Goal: Task Accomplishment & Management: Manage account settings

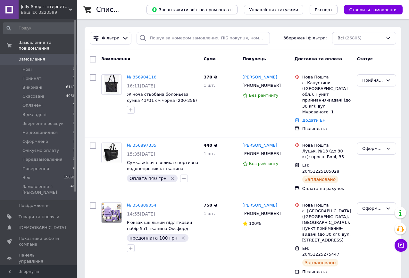
click at [40, 166] on span "Повернення" at bounding box center [35, 169] width 27 height 6
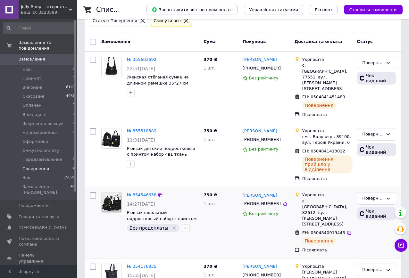
scroll to position [25, 0]
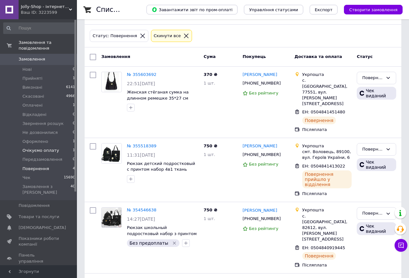
click at [37, 148] on span "Очікуємо оплату" at bounding box center [40, 151] width 37 height 6
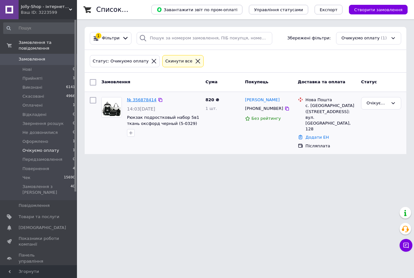
click at [137, 101] on link "№ 356878414" at bounding box center [142, 99] width 30 height 5
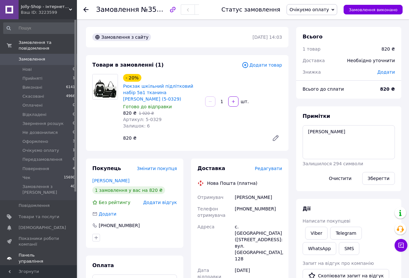
click at [43, 253] on span "Панель управління" at bounding box center [39, 259] width 41 height 12
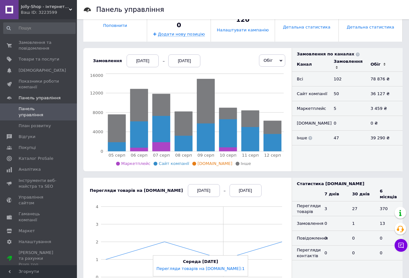
scroll to position [96, 0]
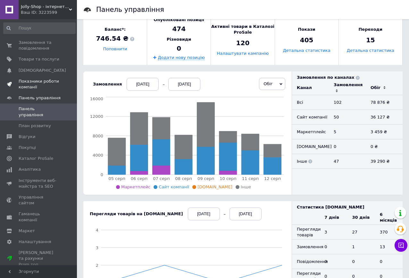
click at [30, 80] on span "Показники роботи компанії" at bounding box center [39, 85] width 41 height 12
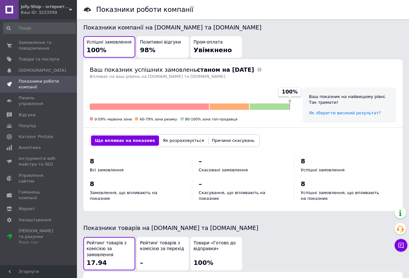
scroll to position [289, 0]
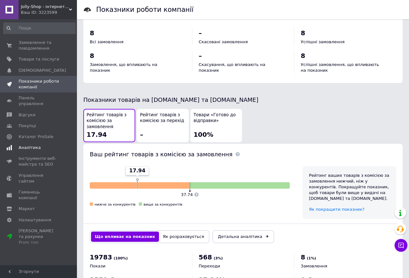
click at [30, 145] on span "Аналітика" at bounding box center [30, 148] width 22 height 6
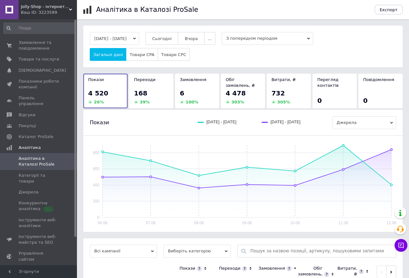
click at [153, 89] on div "168" at bounding box center [151, 93] width 35 height 9
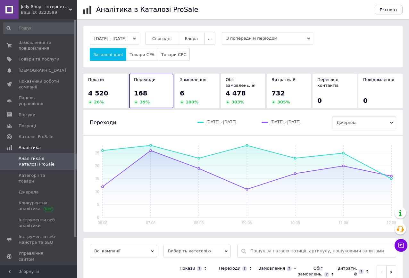
click at [198, 89] on div "6" at bounding box center [197, 93] width 35 height 9
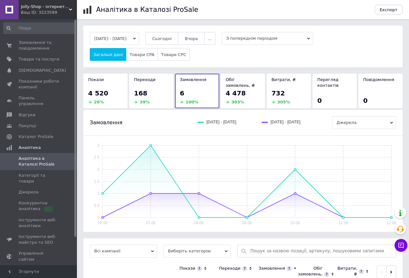
click at [247, 89] on div "4 478" at bounding box center [243, 93] width 35 height 9
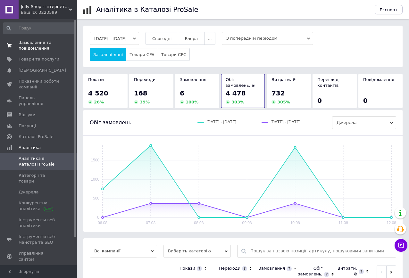
click at [30, 47] on span "Замовлення та повідомлення" at bounding box center [39, 46] width 41 height 12
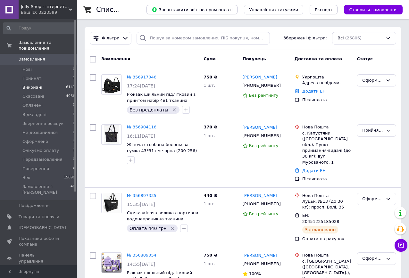
click at [38, 85] on span "Виконані" at bounding box center [32, 88] width 20 height 6
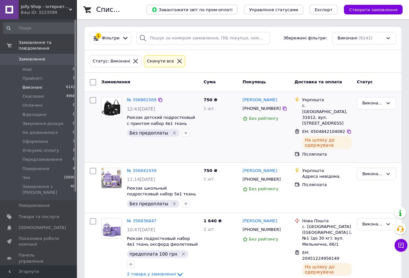
click at [210, 138] on div "750 ₴ 1 шт." at bounding box center [220, 127] width 39 height 65
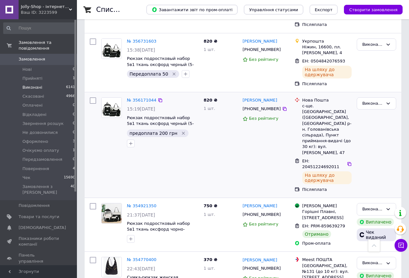
scroll to position [609, 0]
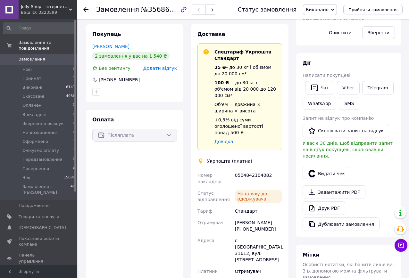
scroll to position [160, 0]
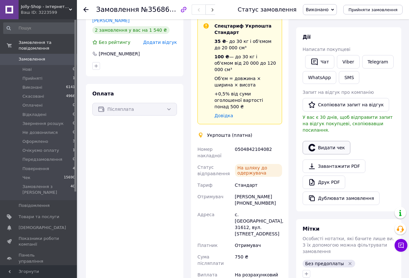
click at [331, 144] on button "Видати чек" at bounding box center [327, 147] width 48 height 13
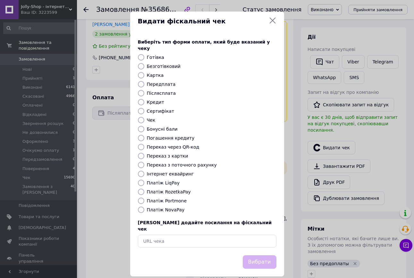
click at [182, 163] on label "Переказ з поточного рахунку" at bounding box center [182, 165] width 70 height 5
click at [144, 162] on input "Переказ з поточного рахунку" at bounding box center [141, 165] width 6 height 6
radio input "true"
click at [262, 256] on button "Вибрати" at bounding box center [260, 263] width 34 height 14
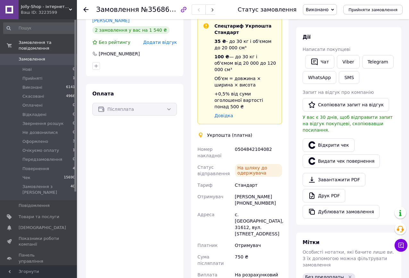
click at [337, 9] on span "Виконано" at bounding box center [320, 9] width 34 height 11
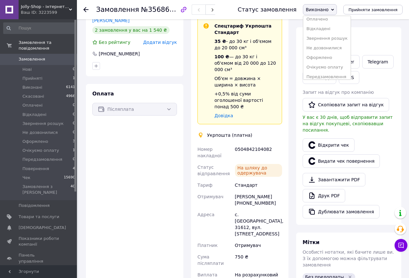
scroll to position [46, 0]
click at [322, 75] on li "Чек" at bounding box center [326, 73] width 47 height 10
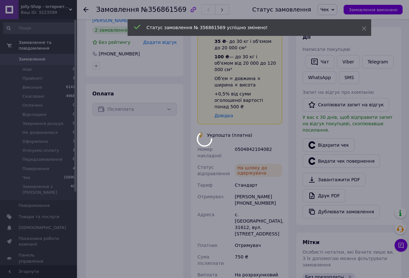
scroll to position [103, 0]
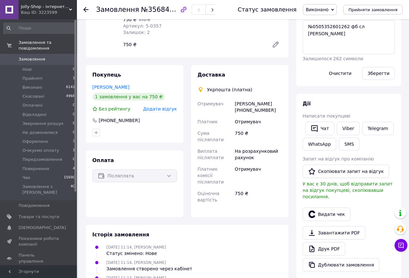
scroll to position [128, 0]
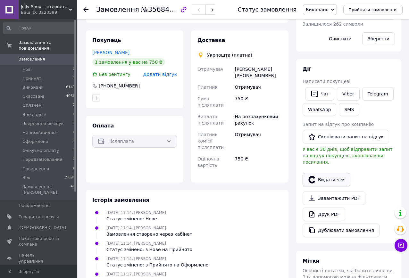
click at [329, 176] on button "Видати чек" at bounding box center [327, 179] width 48 height 13
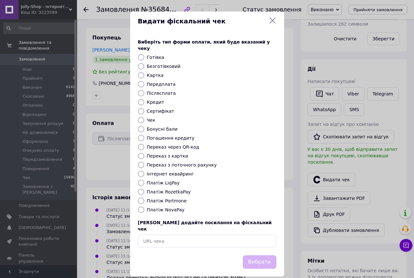
click at [190, 163] on label "Переказ з поточного рахунку" at bounding box center [182, 165] width 70 height 5
click at [144, 162] on input "Переказ з поточного рахунку" at bounding box center [141, 165] width 6 height 6
radio input "true"
click at [262, 256] on button "Вибрати" at bounding box center [260, 263] width 34 height 14
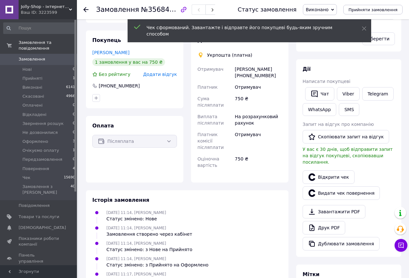
click at [326, 9] on span "Виконано" at bounding box center [317, 9] width 23 height 5
click at [321, 74] on li "Чек" at bounding box center [326, 73] width 47 height 10
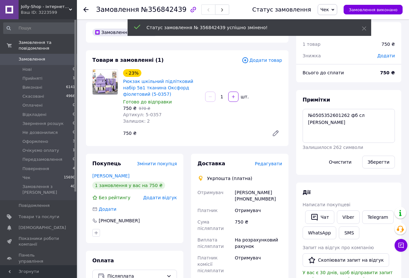
scroll to position [0, 0]
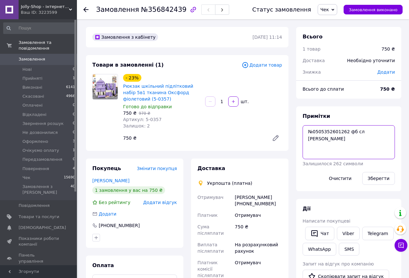
drag, startPoint x: 344, startPoint y: 131, endPoint x: 313, endPoint y: 134, distance: 31.0
click at [313, 134] on textarea "№0505352601262 фб сл Олена Боровикова" at bounding box center [349, 142] width 92 height 34
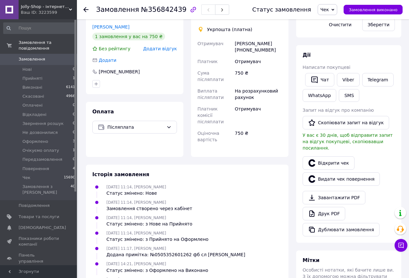
scroll to position [160, 0]
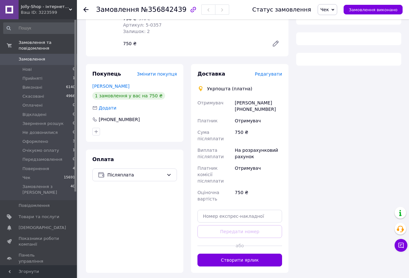
scroll to position [96, 0]
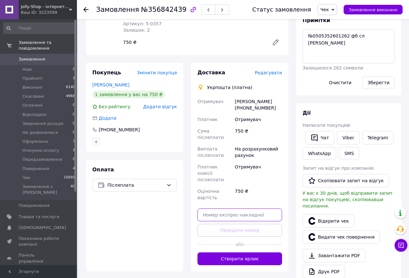
click at [229, 209] on input "text" at bounding box center [240, 215] width 85 height 13
paste input "0505352601262"
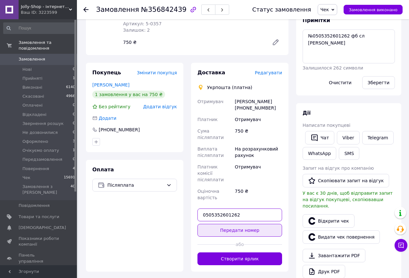
type input "0505352601262"
click at [236, 224] on button "Передати номер" at bounding box center [240, 230] width 85 height 13
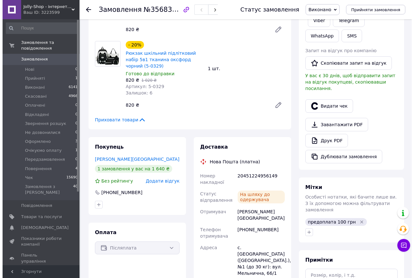
scroll to position [96, 0]
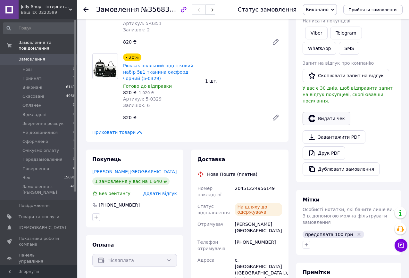
click at [341, 112] on button "Видати чек" at bounding box center [327, 118] width 48 height 13
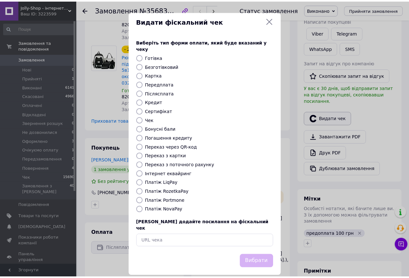
scroll to position [56, 0]
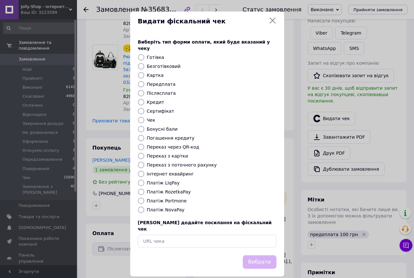
click at [177, 163] on label "Переказ з поточного рахунку" at bounding box center [182, 165] width 70 height 5
click at [144, 162] on input "Переказ з поточного рахунку" at bounding box center [141, 165] width 6 height 6
radio input "true"
click at [263, 256] on button "Вибрати" at bounding box center [260, 263] width 34 height 14
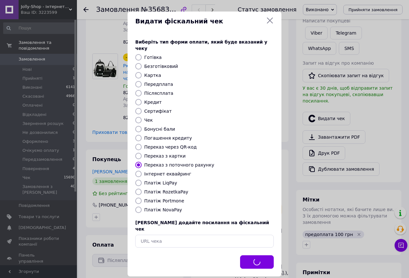
scroll to position [63, 0]
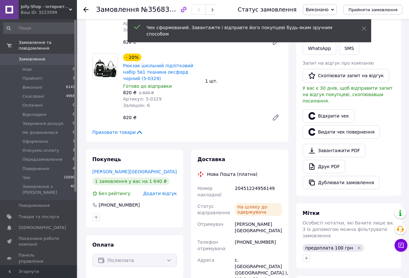
click at [327, 11] on span "Виконано" at bounding box center [317, 9] width 23 height 5
click at [322, 72] on li "Чек" at bounding box center [326, 73] width 47 height 10
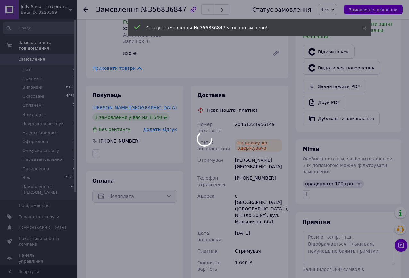
scroll to position [78, 0]
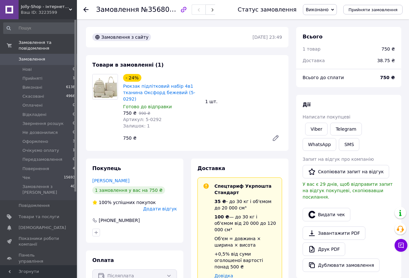
click at [257, 128] on div "- 24% Рюкзак підлітковий набір 4в1 тканина Оксфорд бежевий (5-0292) Готово до в…" at bounding box center [203, 109] width 164 height 73
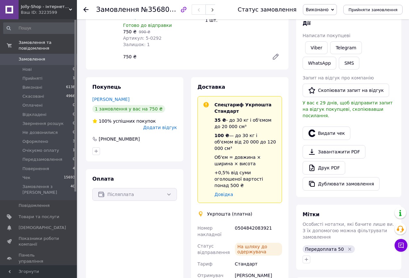
scroll to position [64, 0]
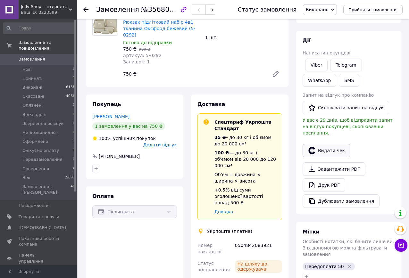
click at [334, 144] on button "Видати чек" at bounding box center [327, 150] width 48 height 13
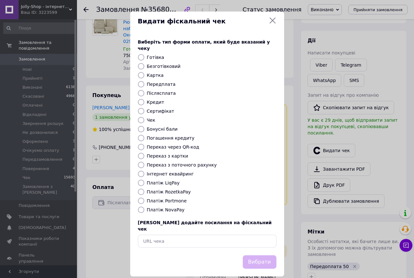
click at [157, 163] on label "Переказ з поточного рахунку" at bounding box center [182, 165] width 70 height 5
click at [144, 162] on input "Переказ з поточного рахунку" at bounding box center [141, 165] width 6 height 6
radio input "true"
click at [258, 256] on button "Вибрати" at bounding box center [260, 263] width 34 height 14
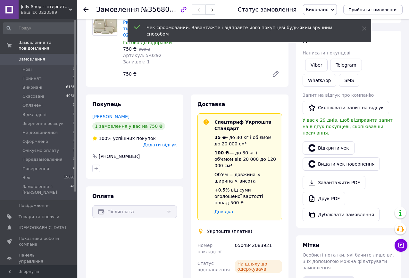
click at [329, 10] on span "Виконано" at bounding box center [317, 9] width 23 height 5
click at [320, 73] on li "Чек" at bounding box center [326, 73] width 47 height 10
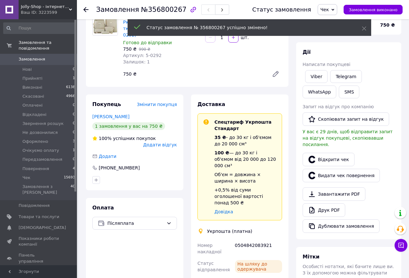
scroll to position [9, 0]
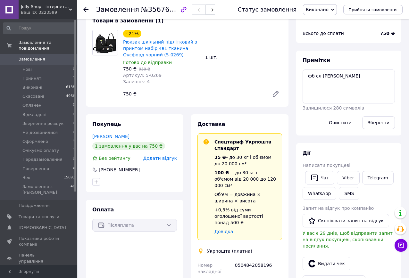
scroll to position [128, 0]
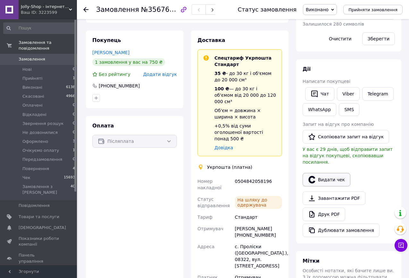
click at [332, 174] on button "Видати чек" at bounding box center [327, 179] width 48 height 13
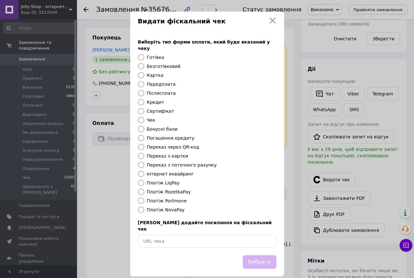
click at [182, 163] on label "Переказ з поточного рахунку" at bounding box center [182, 165] width 70 height 5
click at [144, 162] on input "Переказ з поточного рахунку" at bounding box center [141, 165] width 6 height 6
radio input "true"
click at [261, 256] on button "Вибрати" at bounding box center [260, 263] width 34 height 14
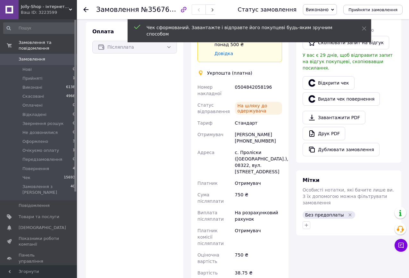
scroll to position [224, 0]
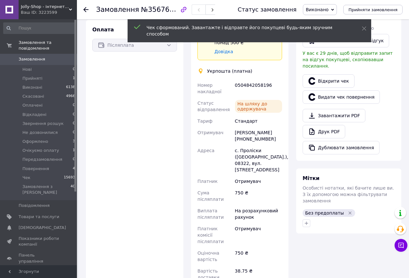
click at [324, 11] on span "Виконано" at bounding box center [317, 9] width 23 height 5
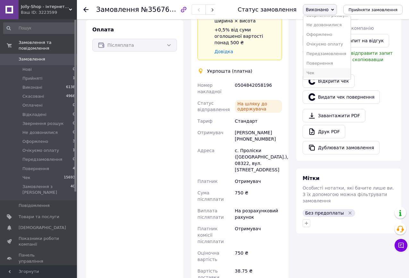
click at [326, 74] on li "Чек" at bounding box center [326, 73] width 47 height 10
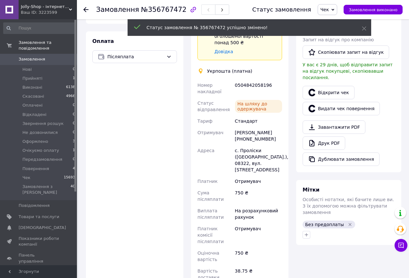
scroll to position [236, 0]
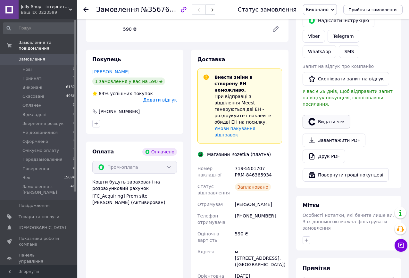
scroll to position [128, 0]
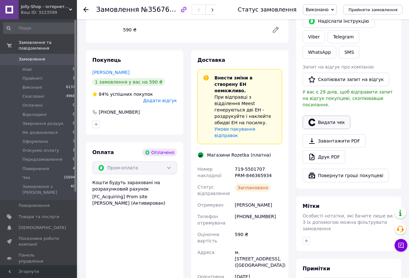
click at [328, 116] on button "Видати чек" at bounding box center [327, 122] width 48 height 13
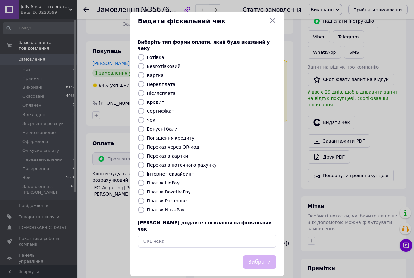
click at [141, 189] on input "Платіж RozetkaPay" at bounding box center [141, 192] width 6 height 6
radio input "true"
click at [262, 256] on button "Вибрати" at bounding box center [260, 263] width 34 height 14
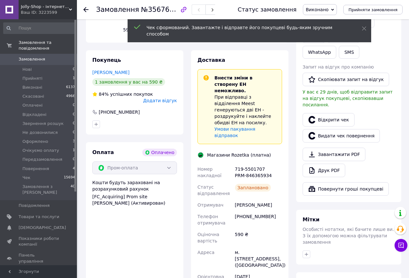
click at [324, 6] on span "Виконано" at bounding box center [320, 9] width 34 height 11
click at [321, 73] on li "Чек" at bounding box center [326, 73] width 47 height 10
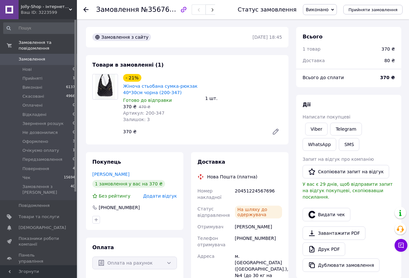
scroll to position [32, 0]
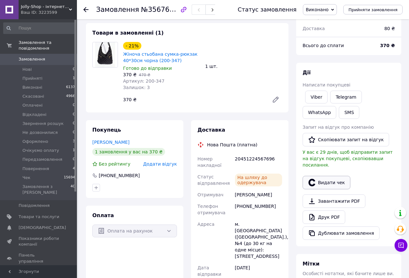
click at [334, 176] on button "Видати чек" at bounding box center [327, 182] width 48 height 13
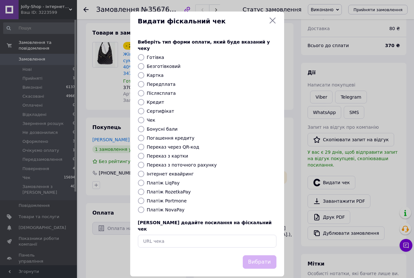
click at [181, 163] on label "Переказ з поточного рахунку" at bounding box center [182, 165] width 70 height 5
click at [144, 162] on input "Переказ з поточного рахунку" at bounding box center [141, 165] width 6 height 6
radio input "true"
click at [262, 256] on button "Вибрати" at bounding box center [260, 263] width 34 height 14
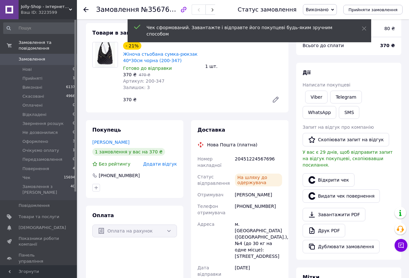
click at [326, 11] on span "Виконано" at bounding box center [317, 9] width 23 height 5
click at [322, 72] on li "Чек" at bounding box center [326, 73] width 47 height 10
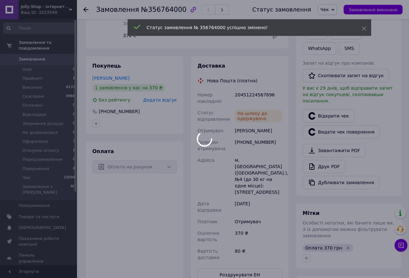
scroll to position [47, 0]
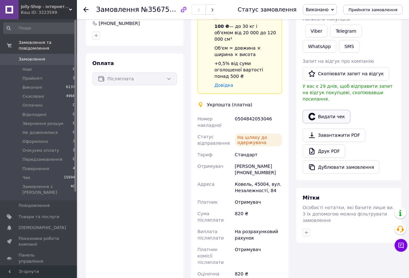
scroll to position [192, 0]
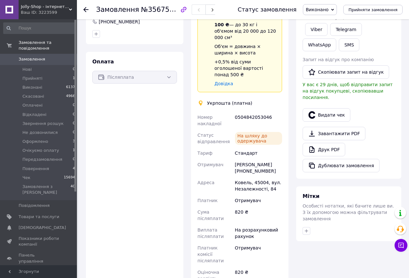
click at [141, 122] on div "Оплата Післяплата" at bounding box center [134, 189] width 97 height 275
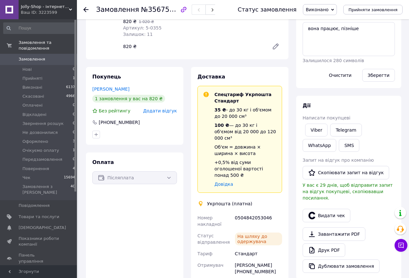
scroll to position [128, 0]
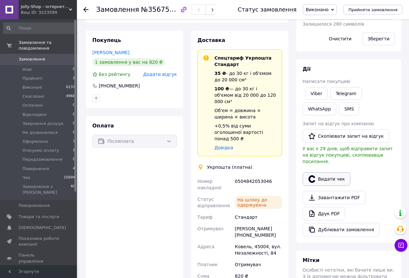
click at [332, 173] on button "Видати чек" at bounding box center [327, 179] width 48 height 13
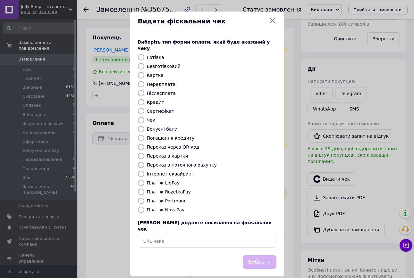
click at [173, 163] on label "Переказ з поточного рахунку" at bounding box center [182, 165] width 70 height 5
click at [144, 162] on input "Переказ з поточного рахунку" at bounding box center [141, 165] width 6 height 6
radio input "true"
click at [262, 256] on button "Вибрати" at bounding box center [260, 263] width 34 height 14
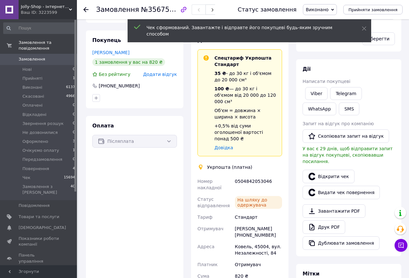
click at [326, 8] on span "Виконано" at bounding box center [317, 9] width 23 height 5
click at [318, 73] on li "Чек" at bounding box center [326, 73] width 47 height 10
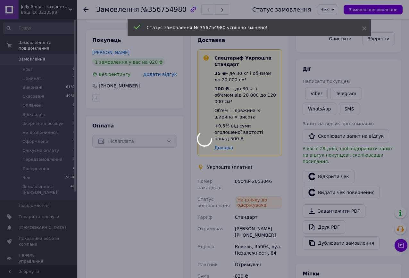
scroll to position [15, 0]
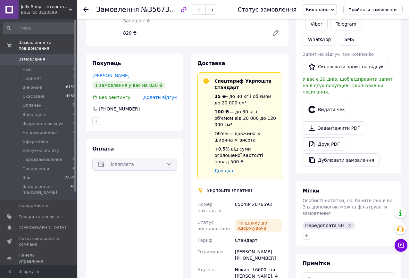
scroll to position [32, 0]
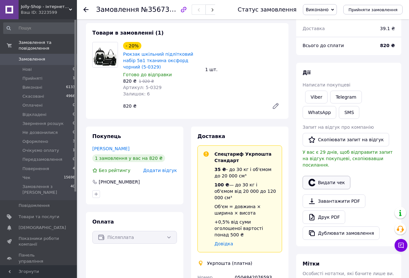
click at [322, 176] on button "Видати чек" at bounding box center [327, 182] width 48 height 13
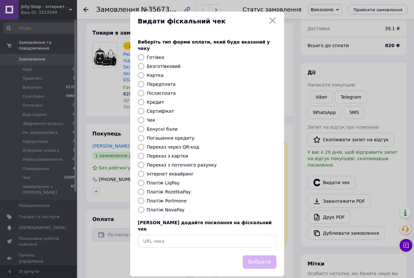
click at [175, 163] on label "Переказ з поточного рахунку" at bounding box center [182, 165] width 70 height 5
click at [144, 162] on input "Переказ з поточного рахунку" at bounding box center [141, 165] width 6 height 6
radio input "true"
click at [268, 256] on button "Вибрати" at bounding box center [260, 263] width 34 height 14
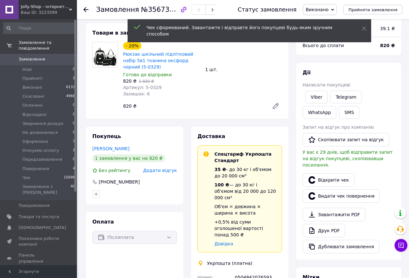
drag, startPoint x: 330, startPoint y: 10, endPoint x: 328, endPoint y: 36, distance: 26.3
click at [329, 10] on span "Виконано" at bounding box center [317, 9] width 23 height 5
click at [319, 73] on li "Чек" at bounding box center [326, 73] width 47 height 10
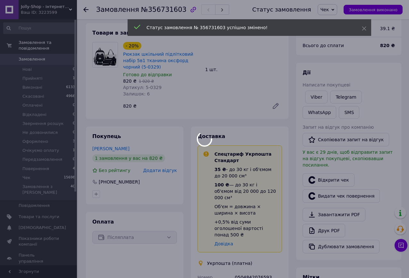
scroll to position [24, 0]
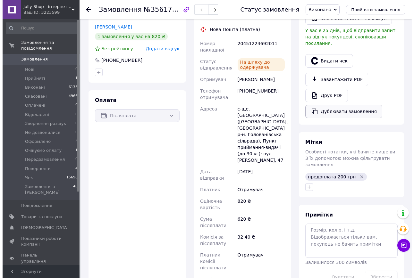
scroll to position [160, 0]
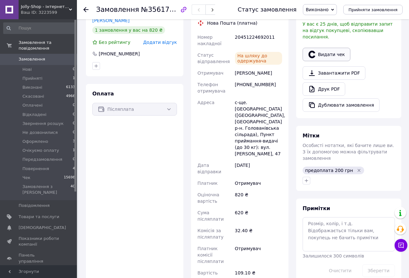
click at [325, 48] on button "Видати чек" at bounding box center [327, 54] width 48 height 13
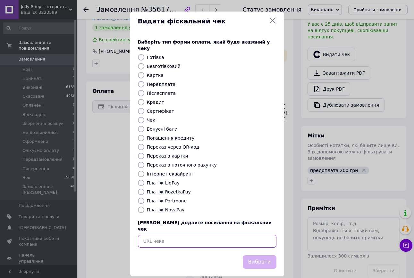
click at [180, 235] on input "text" at bounding box center [207, 241] width 139 height 13
paste input "https://check.checkbox.ua/912227ad-7aa7-4b66-9b29-8b933fc467a6"
type input "https://check.checkbox.ua/912227ad-7aa7-4b66-9b29-8b933fc467a6"
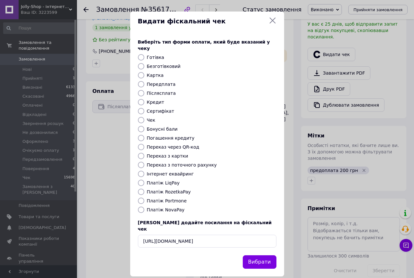
click at [266, 256] on button "Вибрати" at bounding box center [260, 263] width 34 height 14
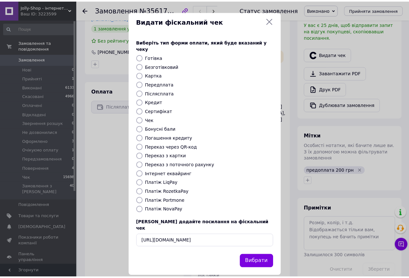
scroll to position [0, 0]
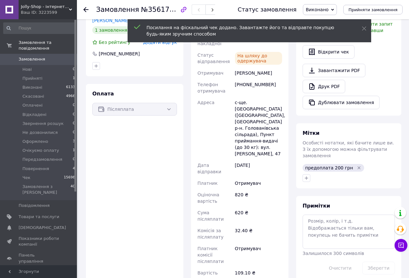
drag, startPoint x: 324, startPoint y: 7, endPoint x: 324, endPoint y: 28, distance: 20.5
click at [324, 7] on span "Виконано" at bounding box center [317, 9] width 23 height 5
click at [323, 74] on li "Чек" at bounding box center [326, 73] width 47 height 10
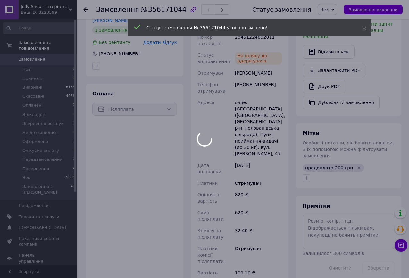
scroll to position [63, 0]
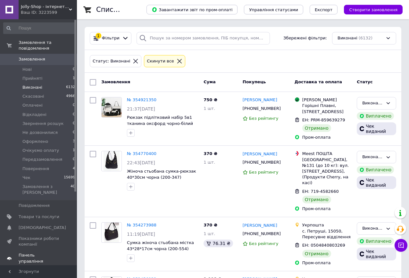
click at [40, 253] on span "Панель управління" at bounding box center [39, 259] width 41 height 12
